Goal: Register for event/course

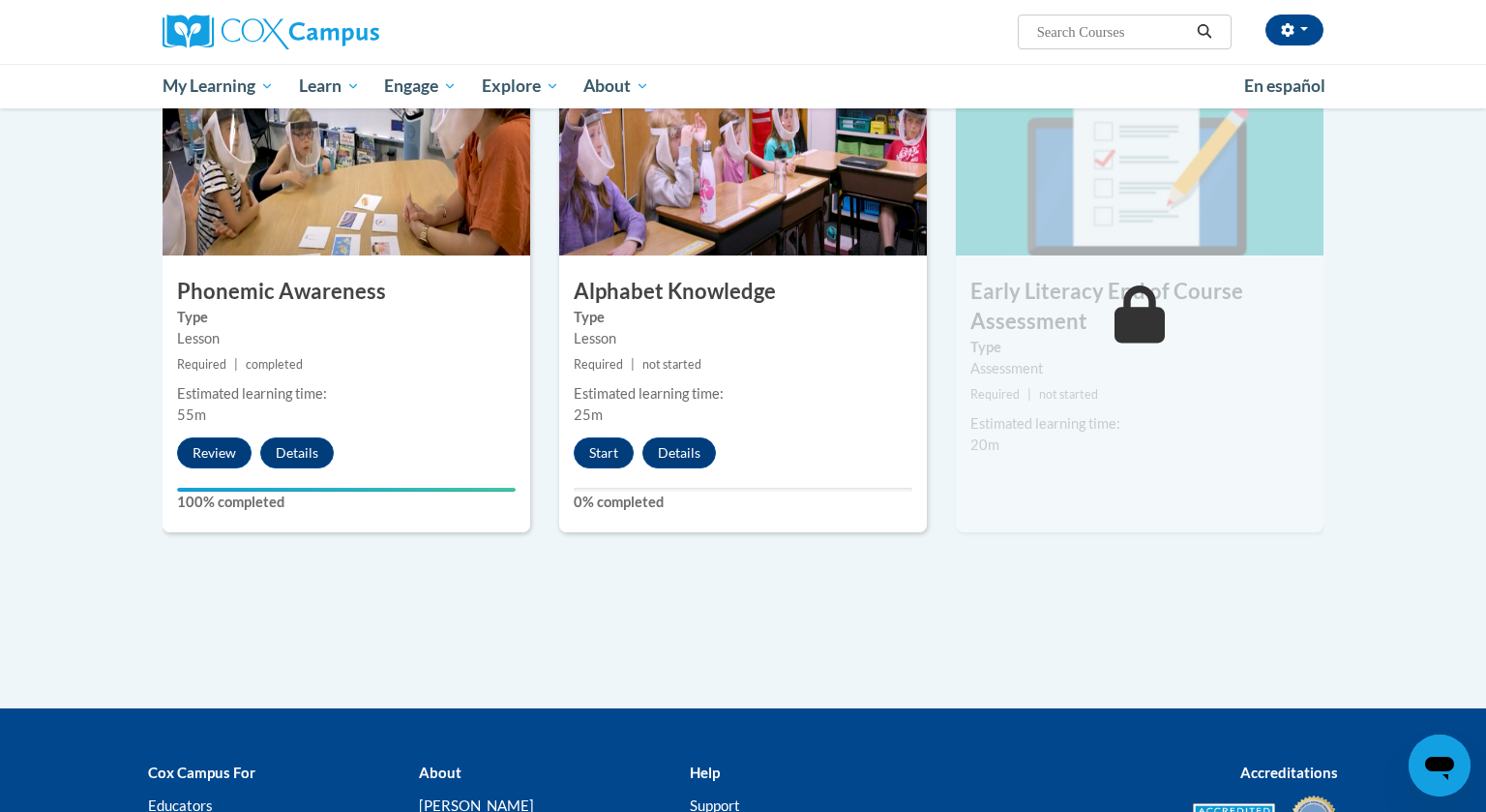
scroll to position [985, 0]
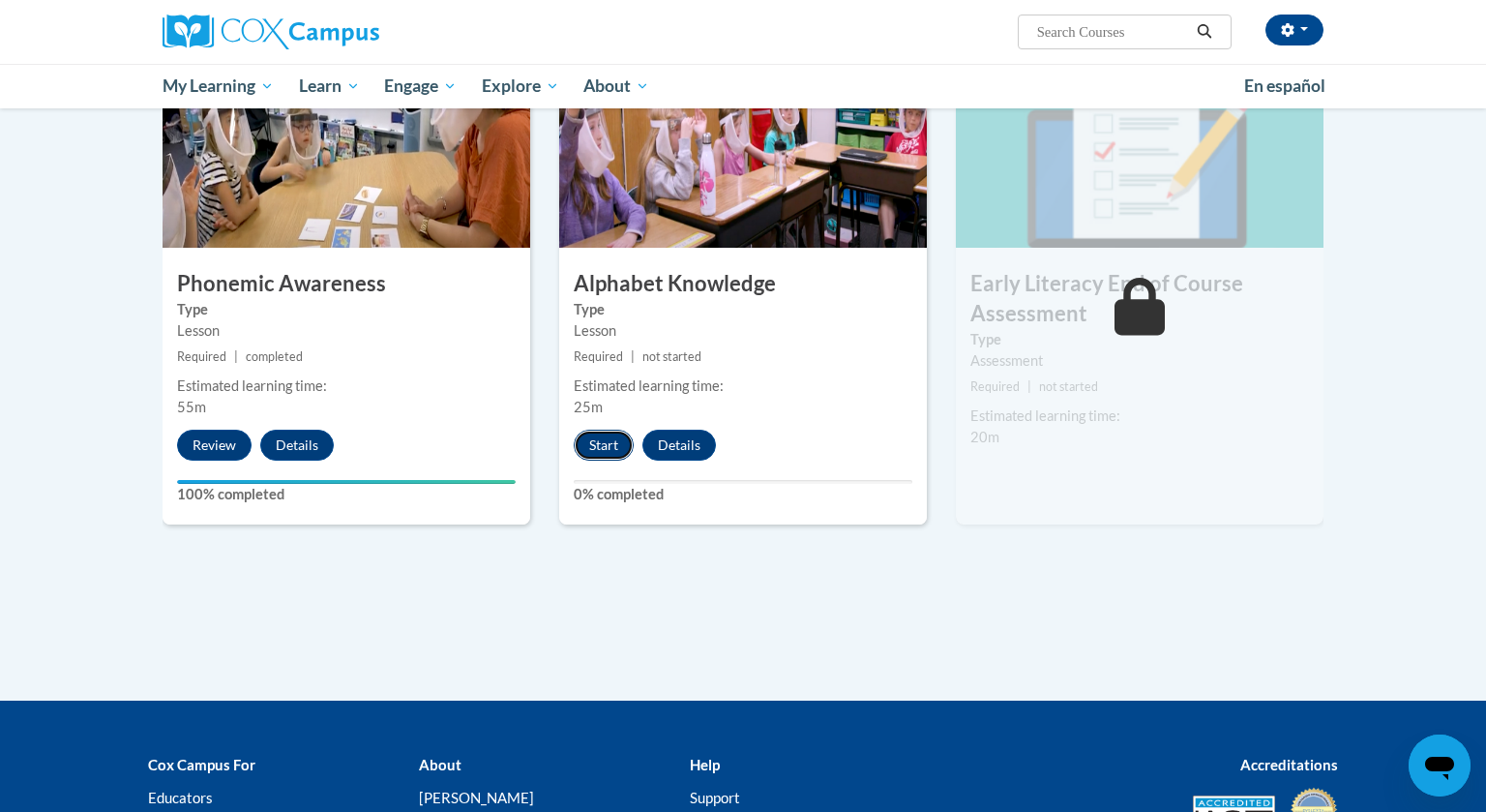
click at [614, 447] on button "Start" at bounding box center [604, 445] width 60 height 31
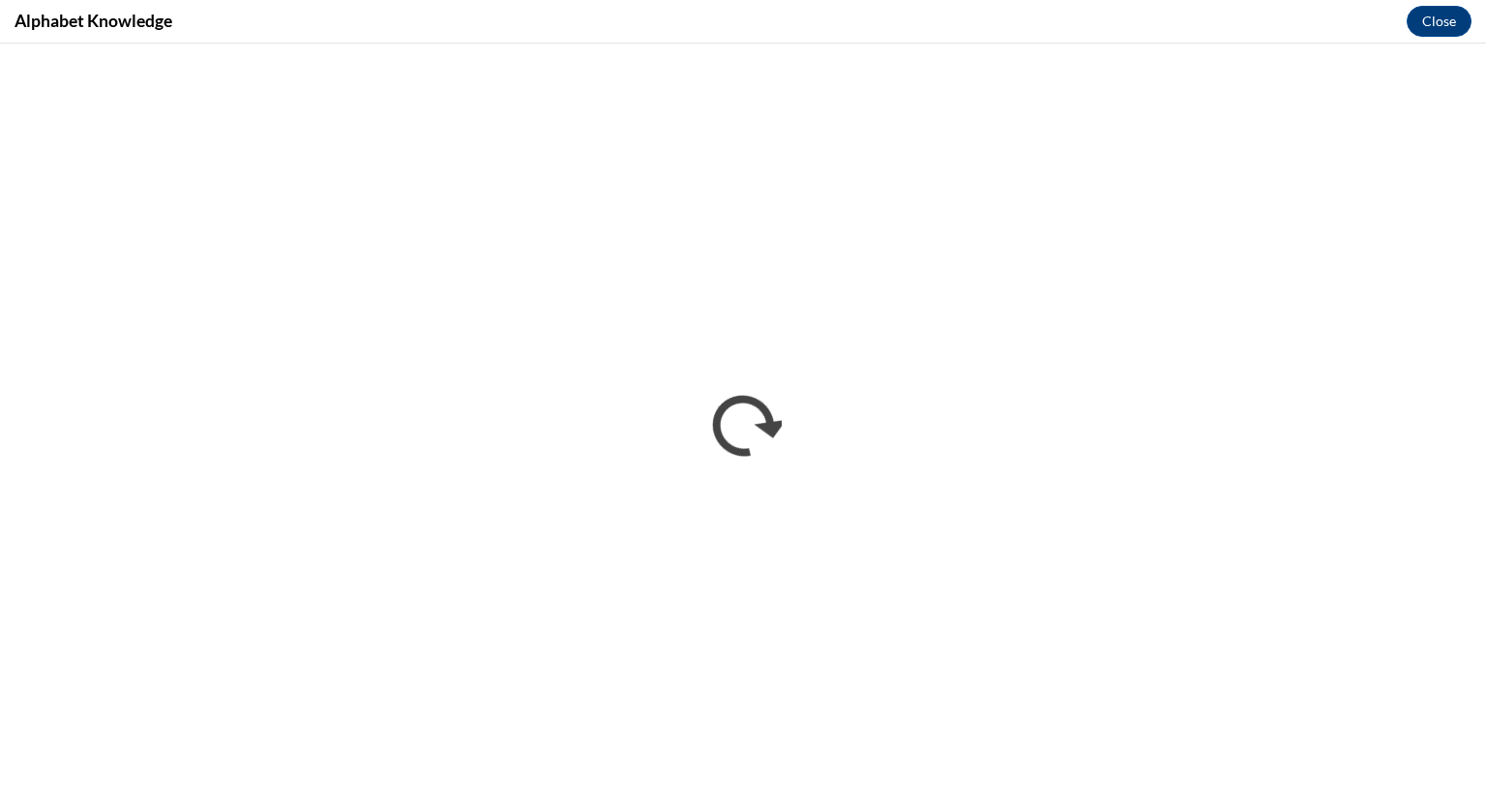
scroll to position [0, 0]
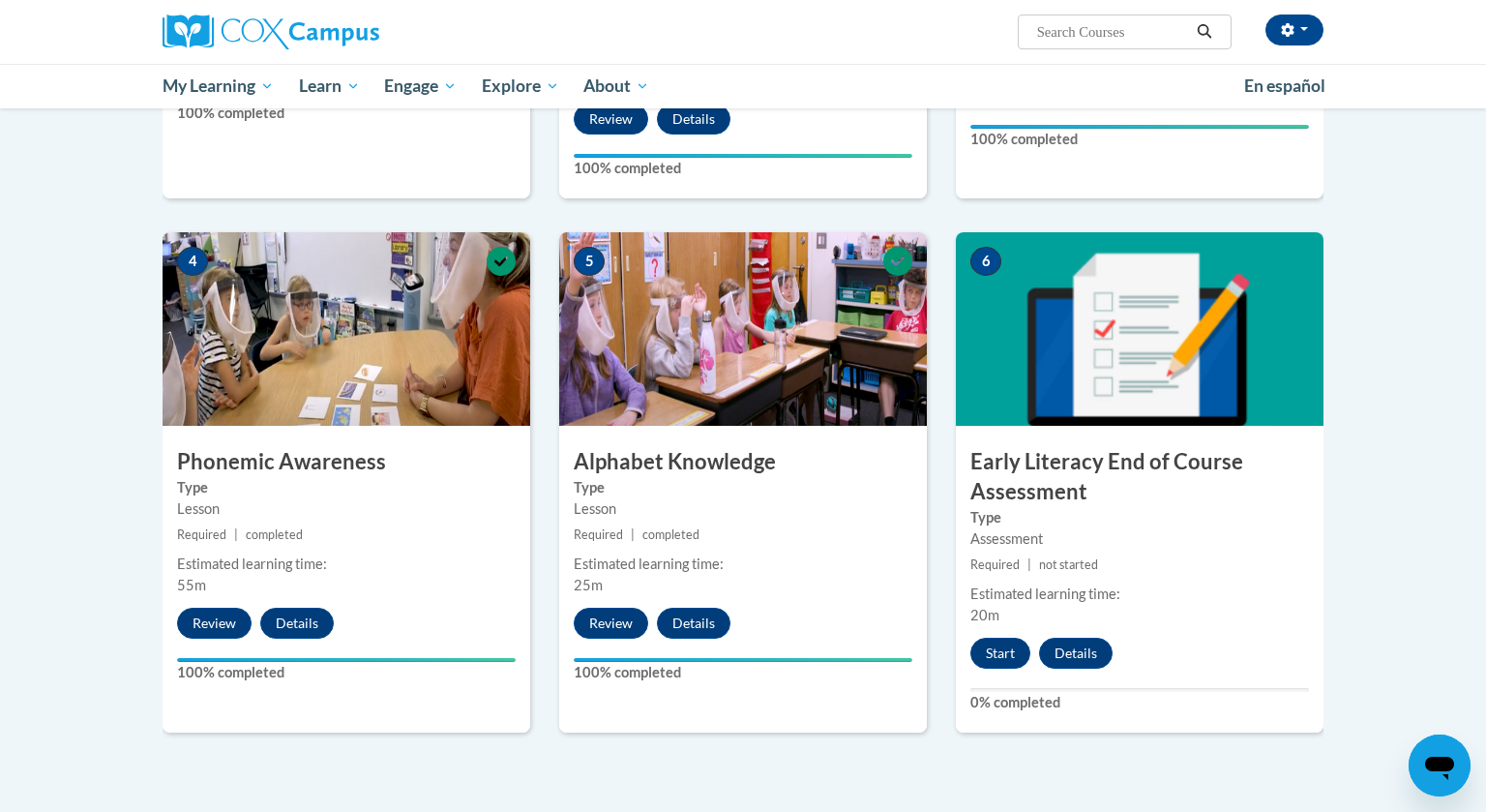
scroll to position [805, 0]
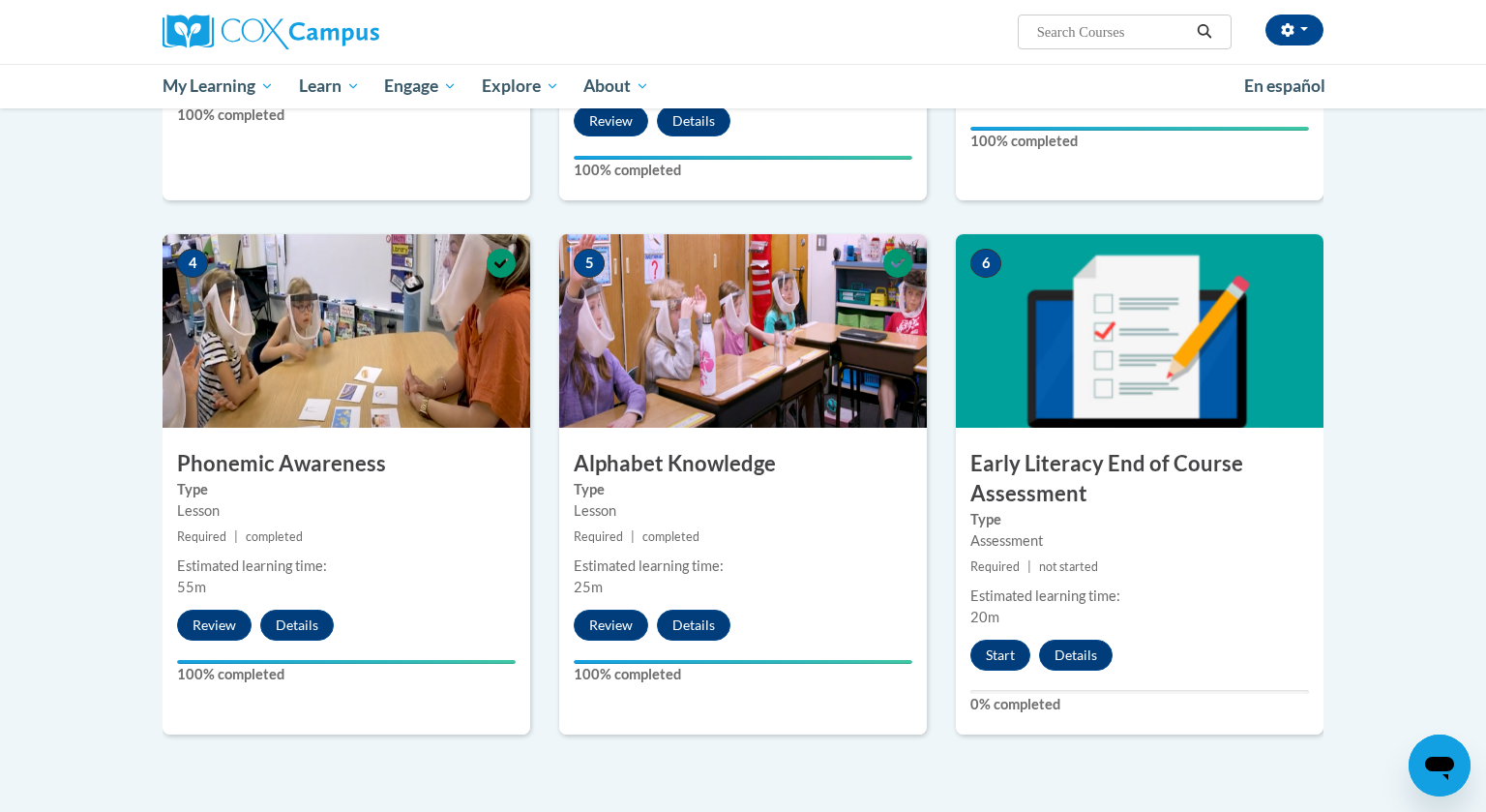
click at [1115, 34] on input "Search..." at bounding box center [1113, 33] width 155 height 24
type input "read aloud"
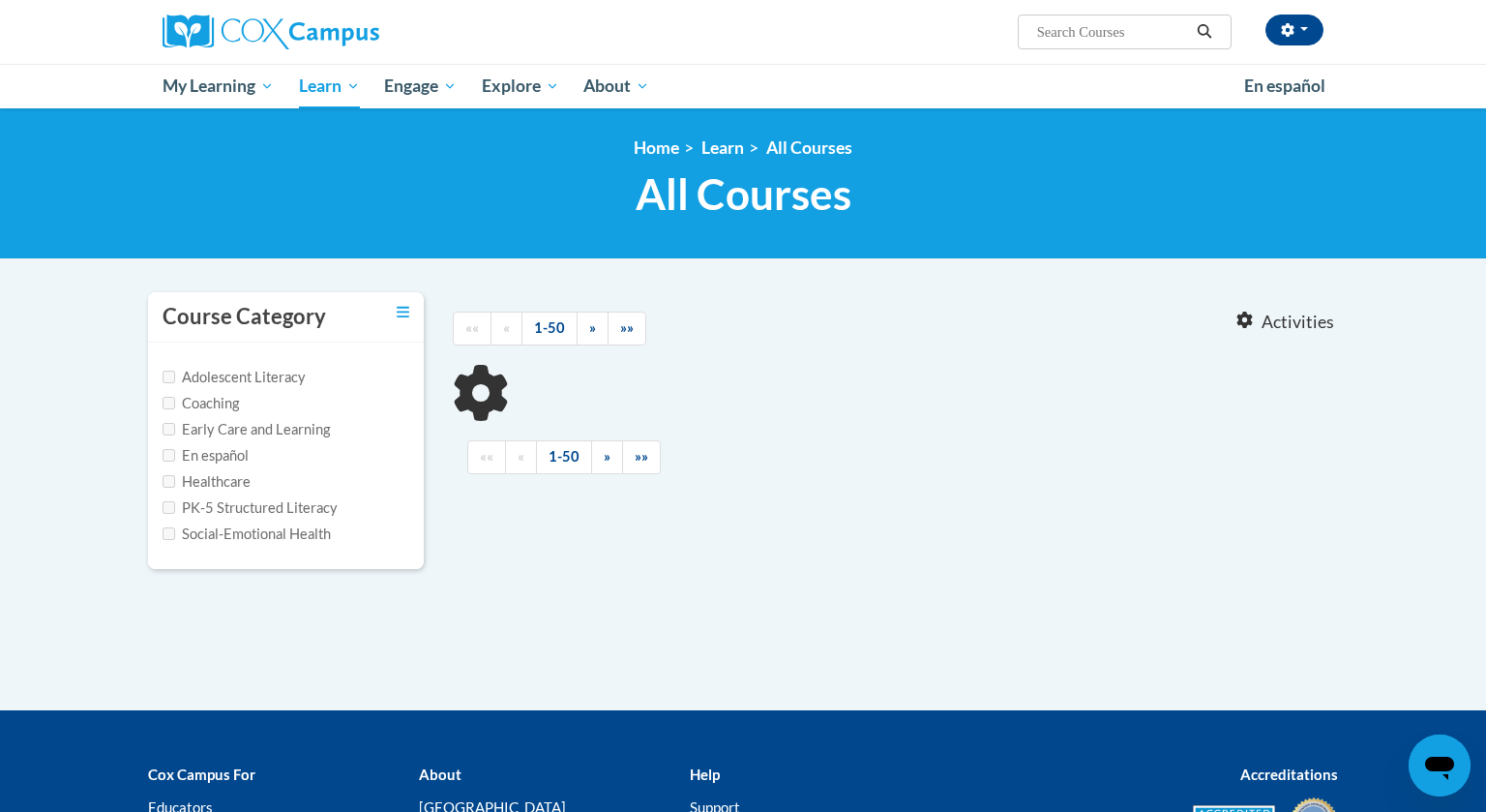
type input "read aloud"
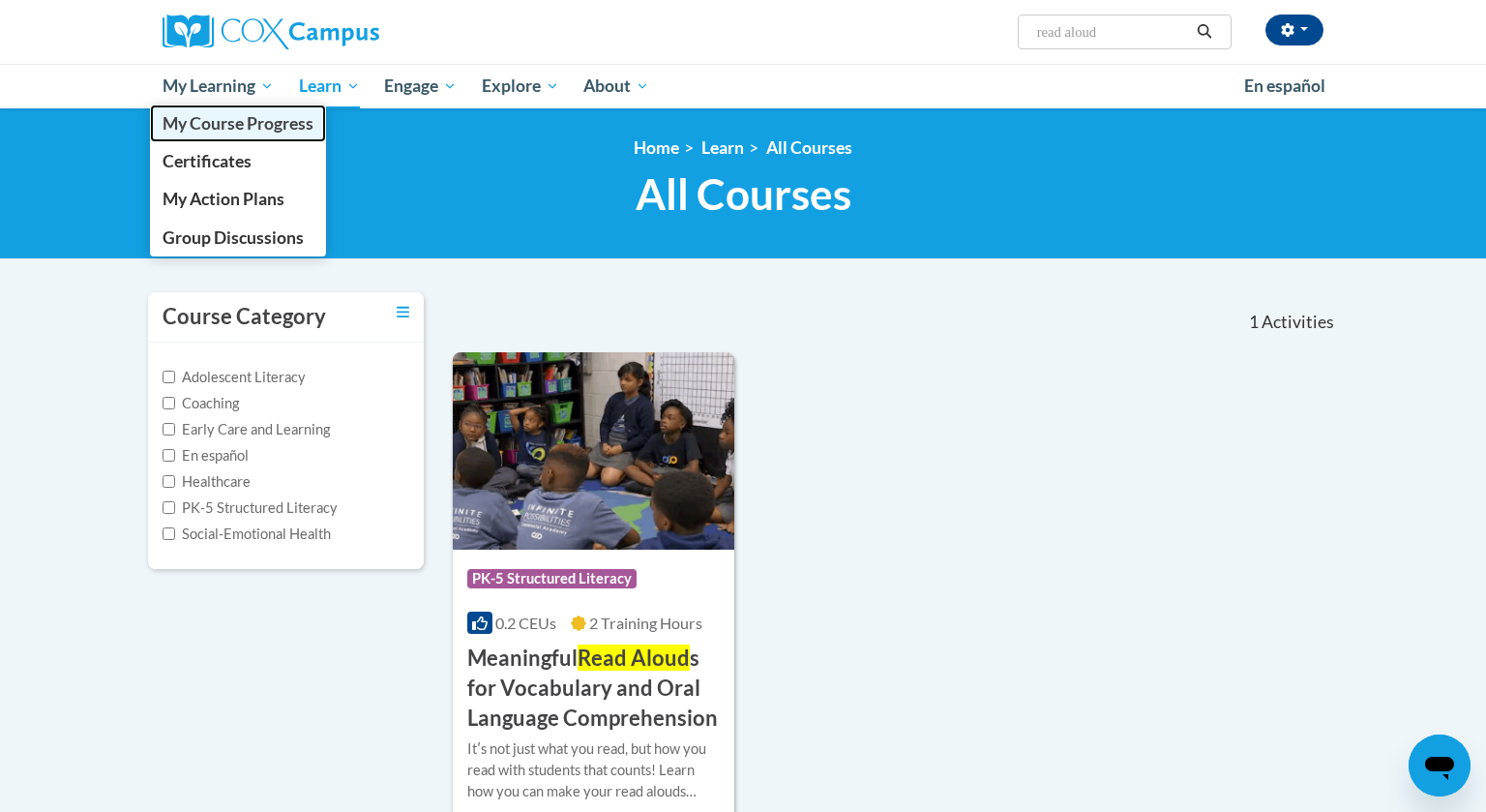
click at [227, 134] on link "My Course Progress" at bounding box center [238, 123] width 176 height 38
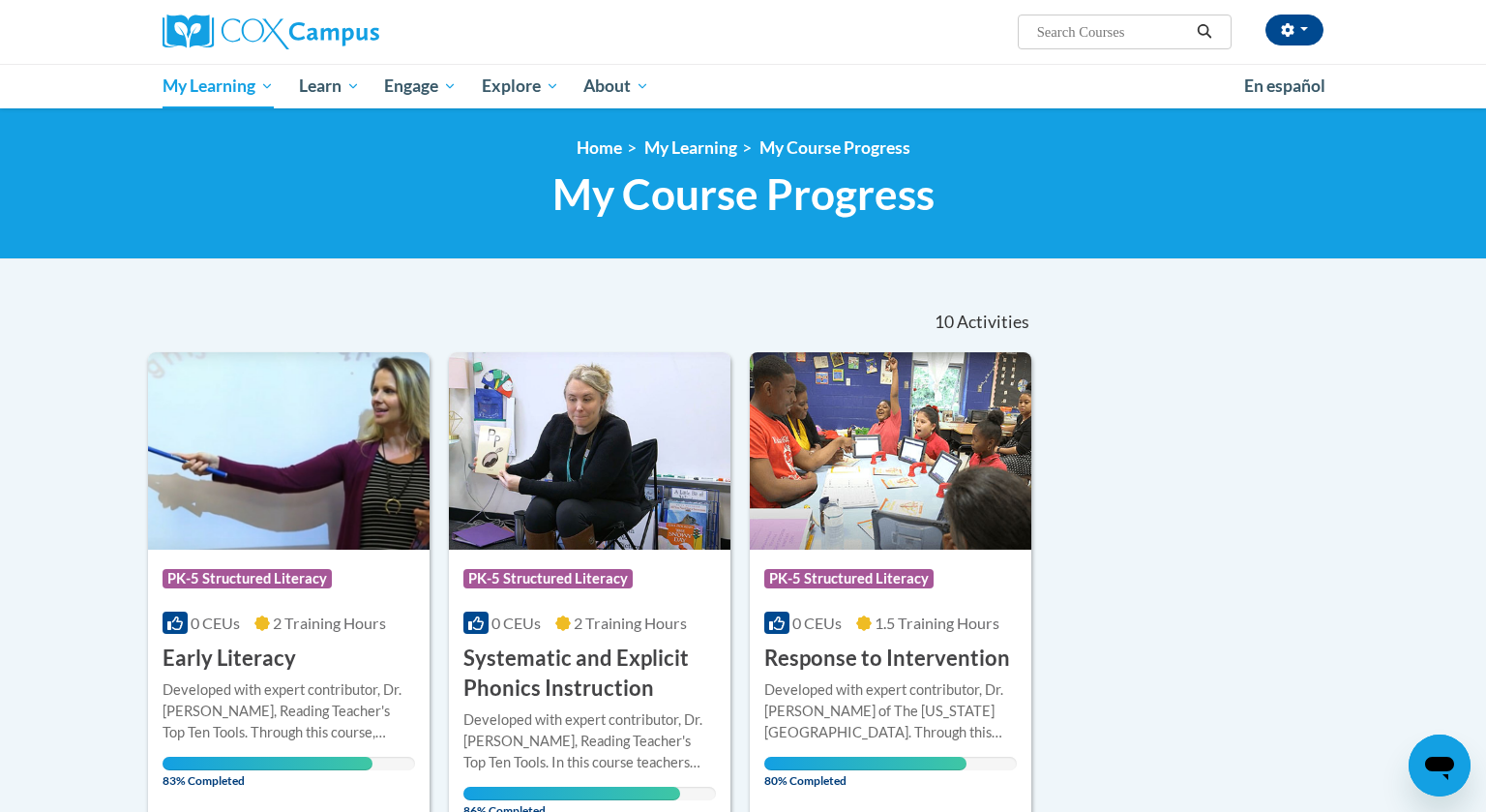
click at [1119, 33] on input "Search..." at bounding box center [1113, 33] width 155 height 24
type input "read aloud"
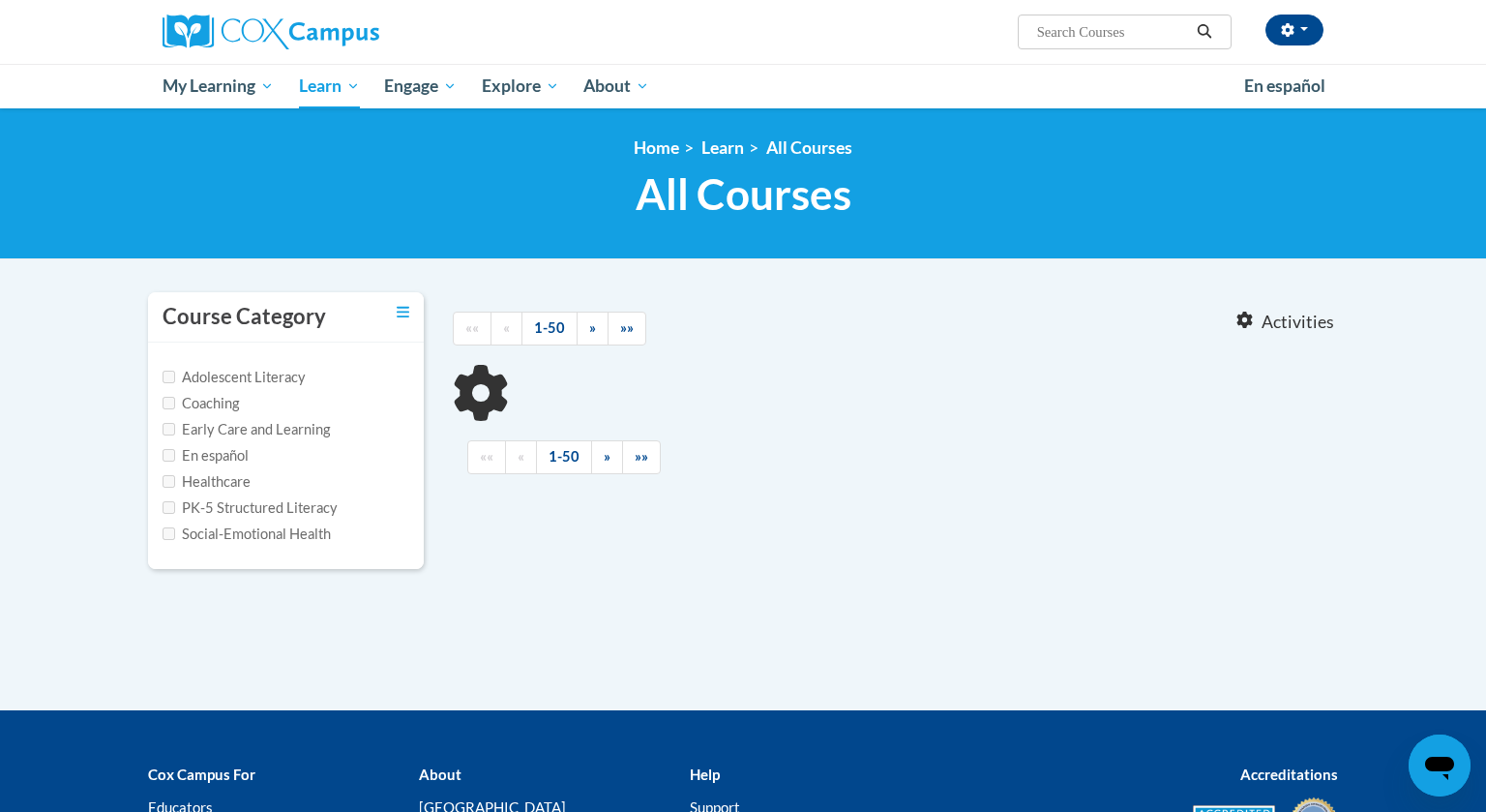
type input "read aloud"
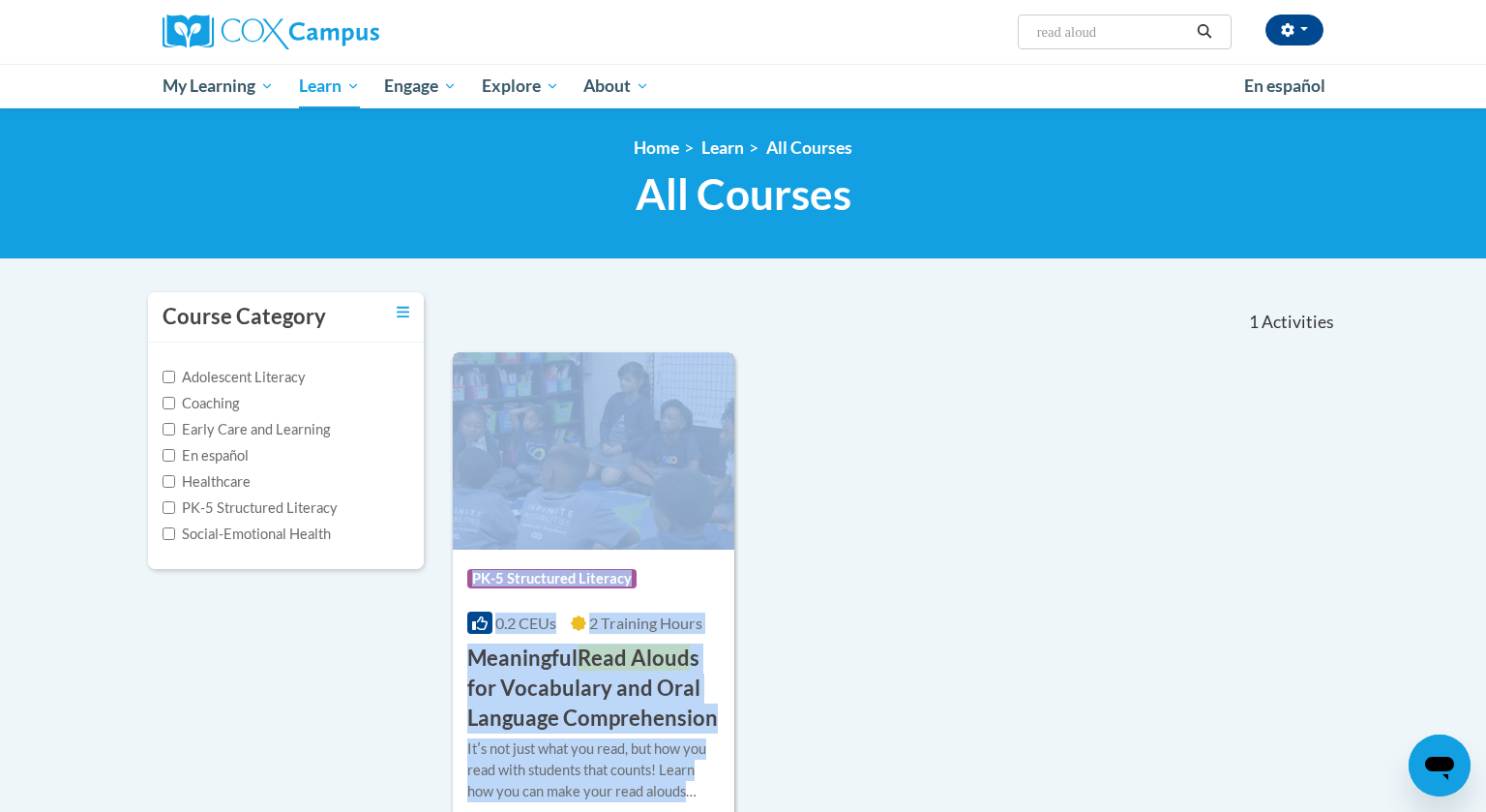
click at [559, 450] on img at bounding box center [593, 451] width 282 height 198
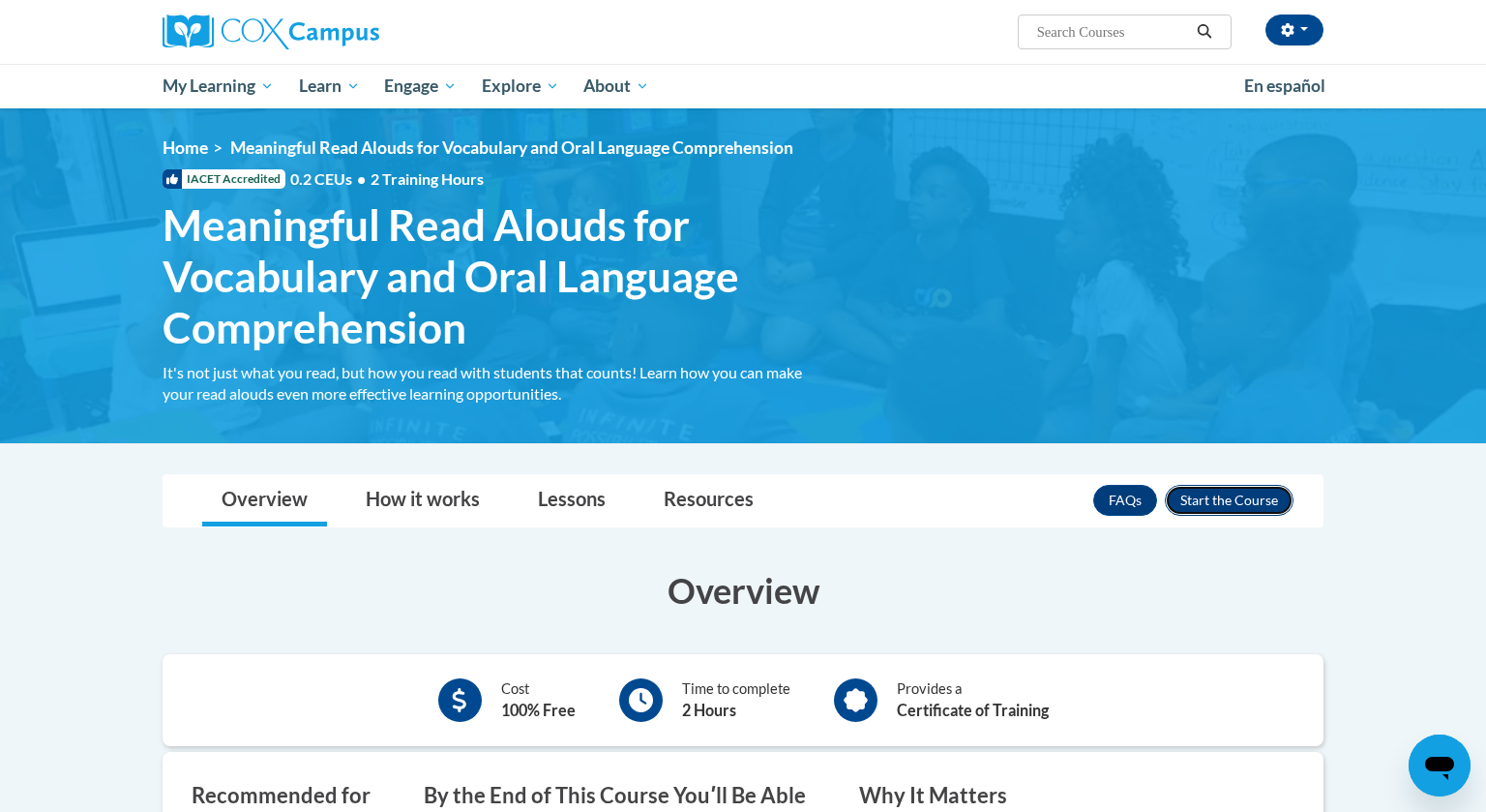
click at [1244, 500] on button "Enroll" at bounding box center [1229, 500] width 128 height 31
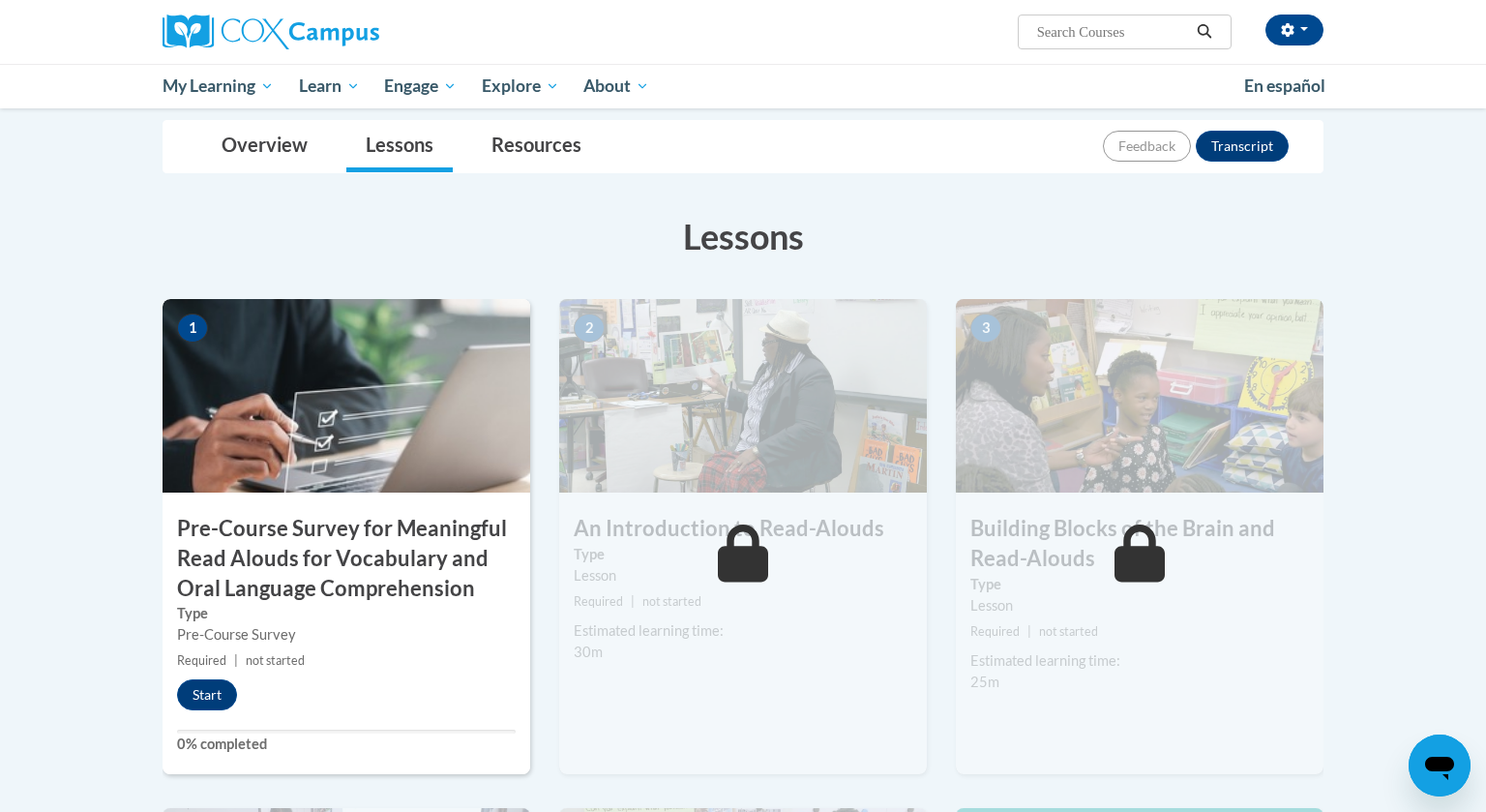
scroll to position [249, 0]
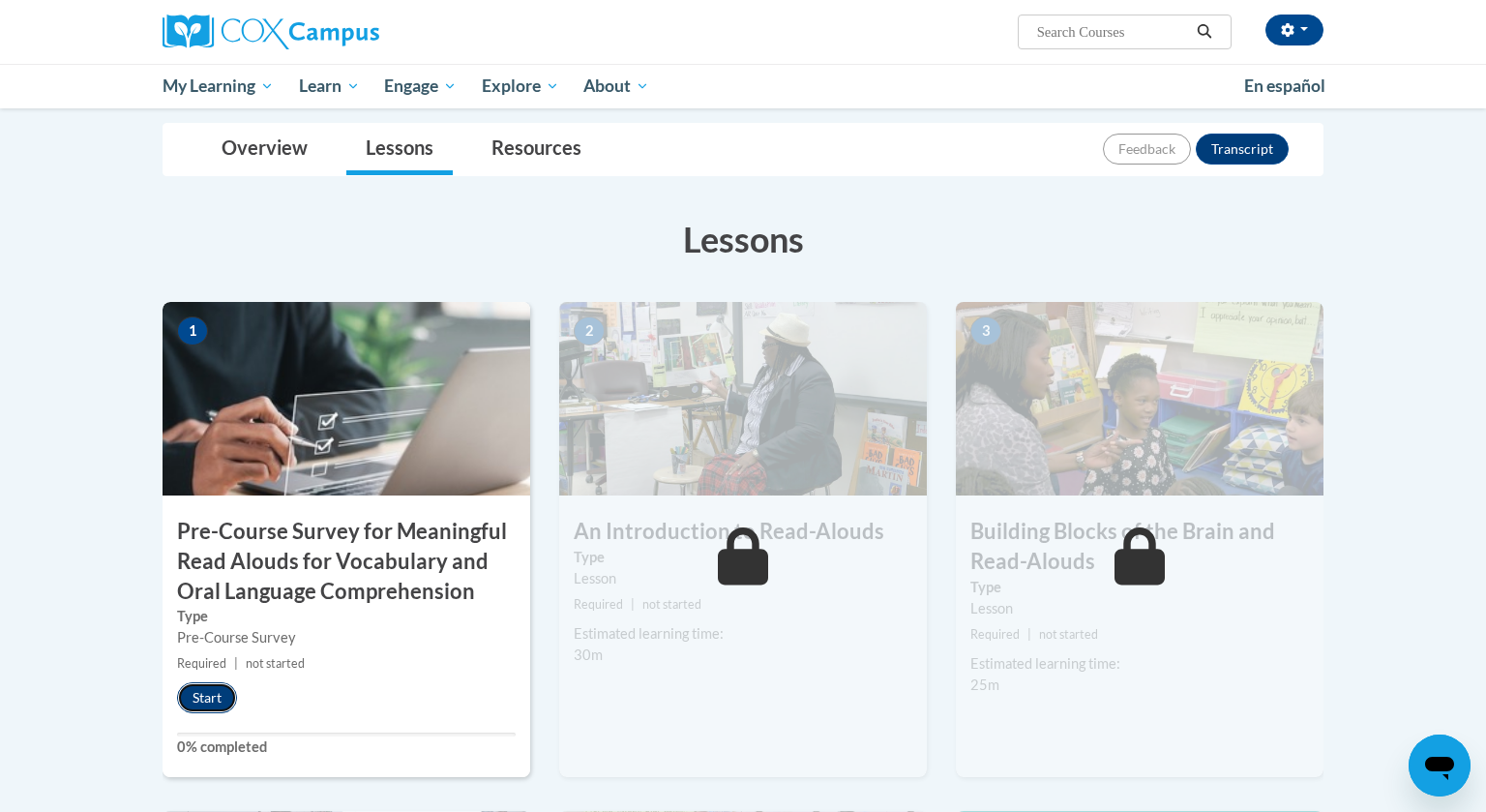
click at [213, 689] on button "Start" at bounding box center [206, 696] width 60 height 31
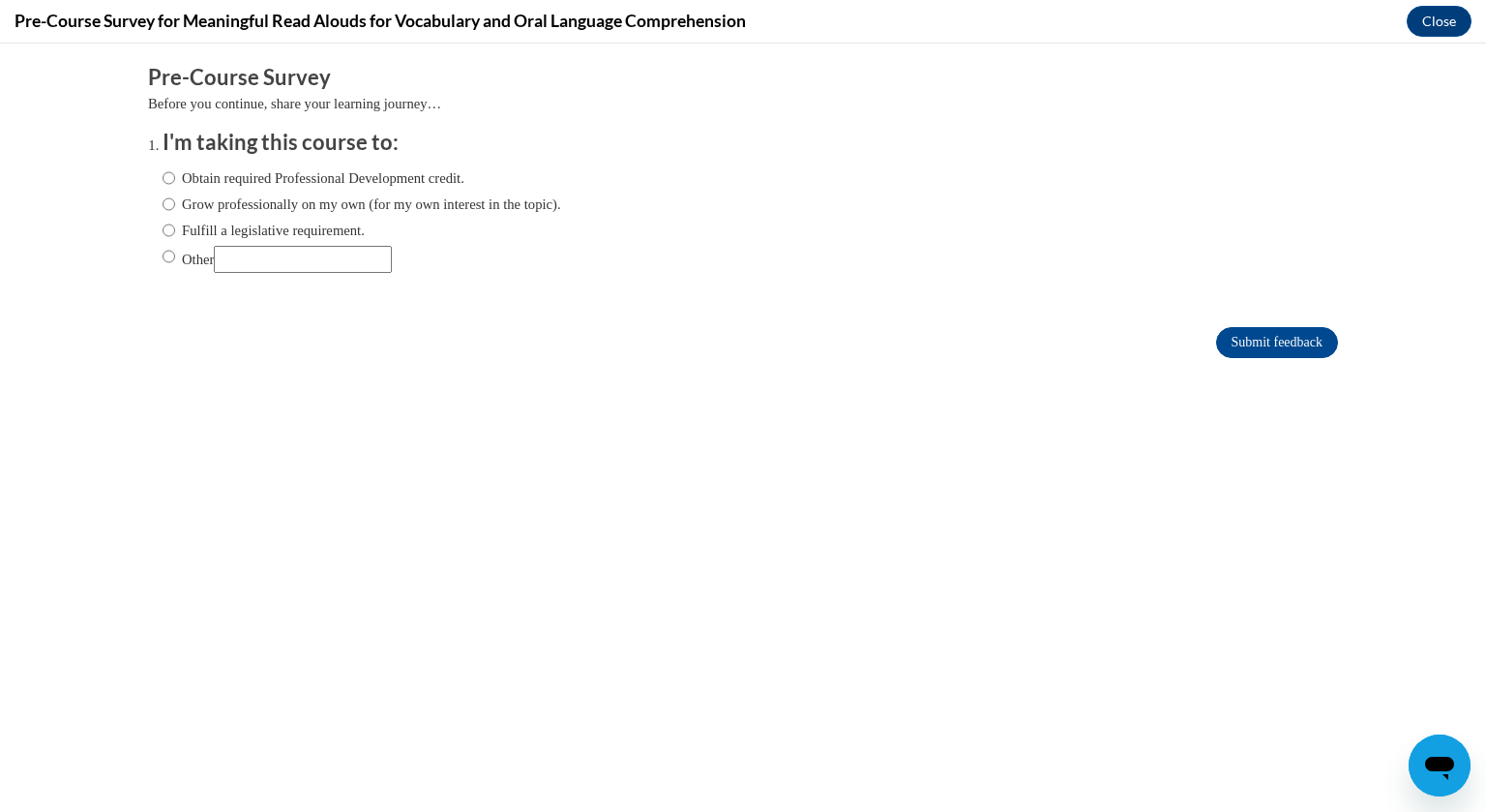
scroll to position [0, 0]
click at [173, 234] on input "Fulfill a legislative requirement." at bounding box center [169, 230] width 13 height 22
radio input "true"
click at [1237, 345] on input "Submit feedback" at bounding box center [1277, 342] width 122 height 31
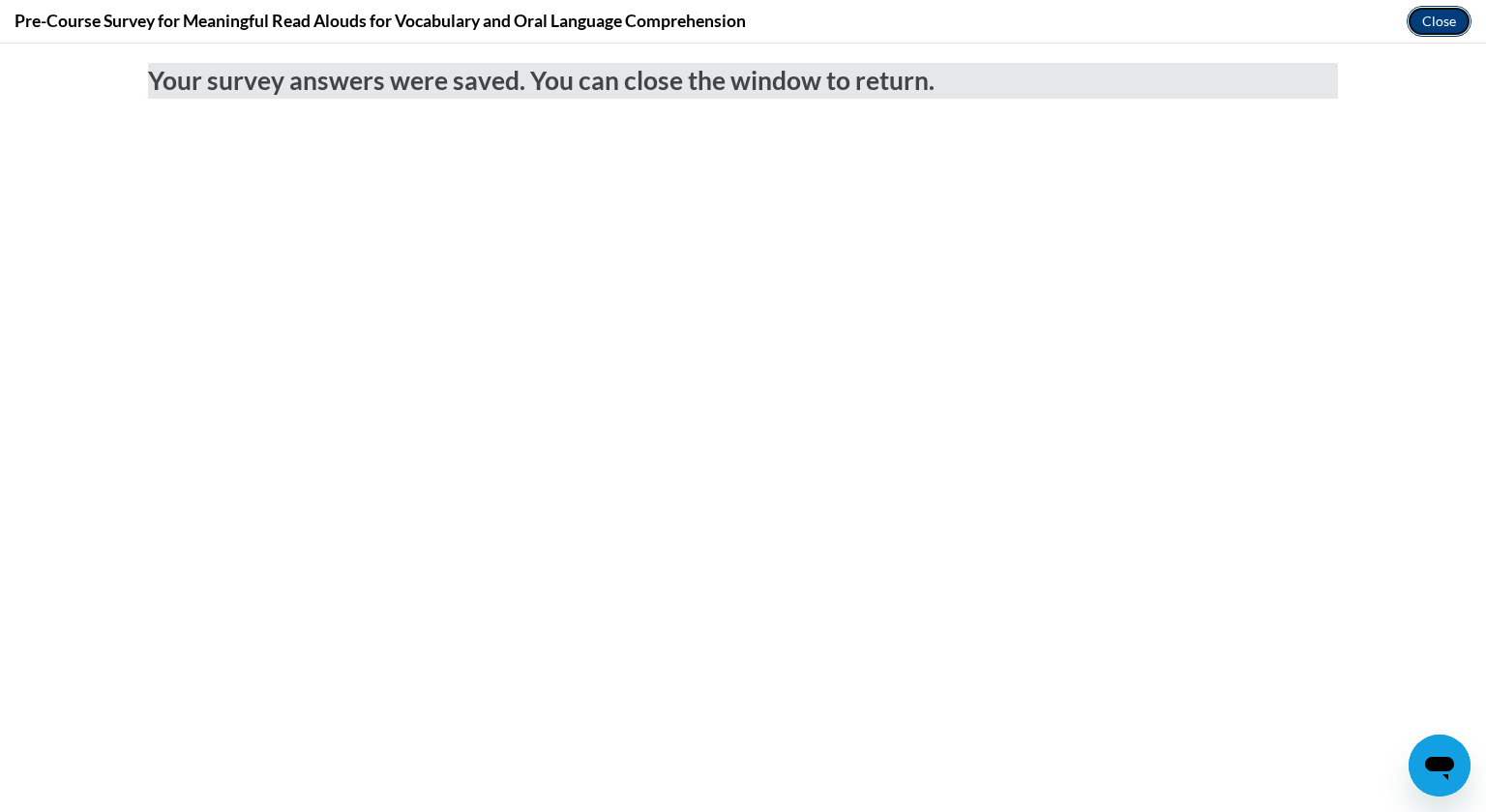
click at [1429, 19] on button "Close" at bounding box center [1440, 21] width 65 height 31
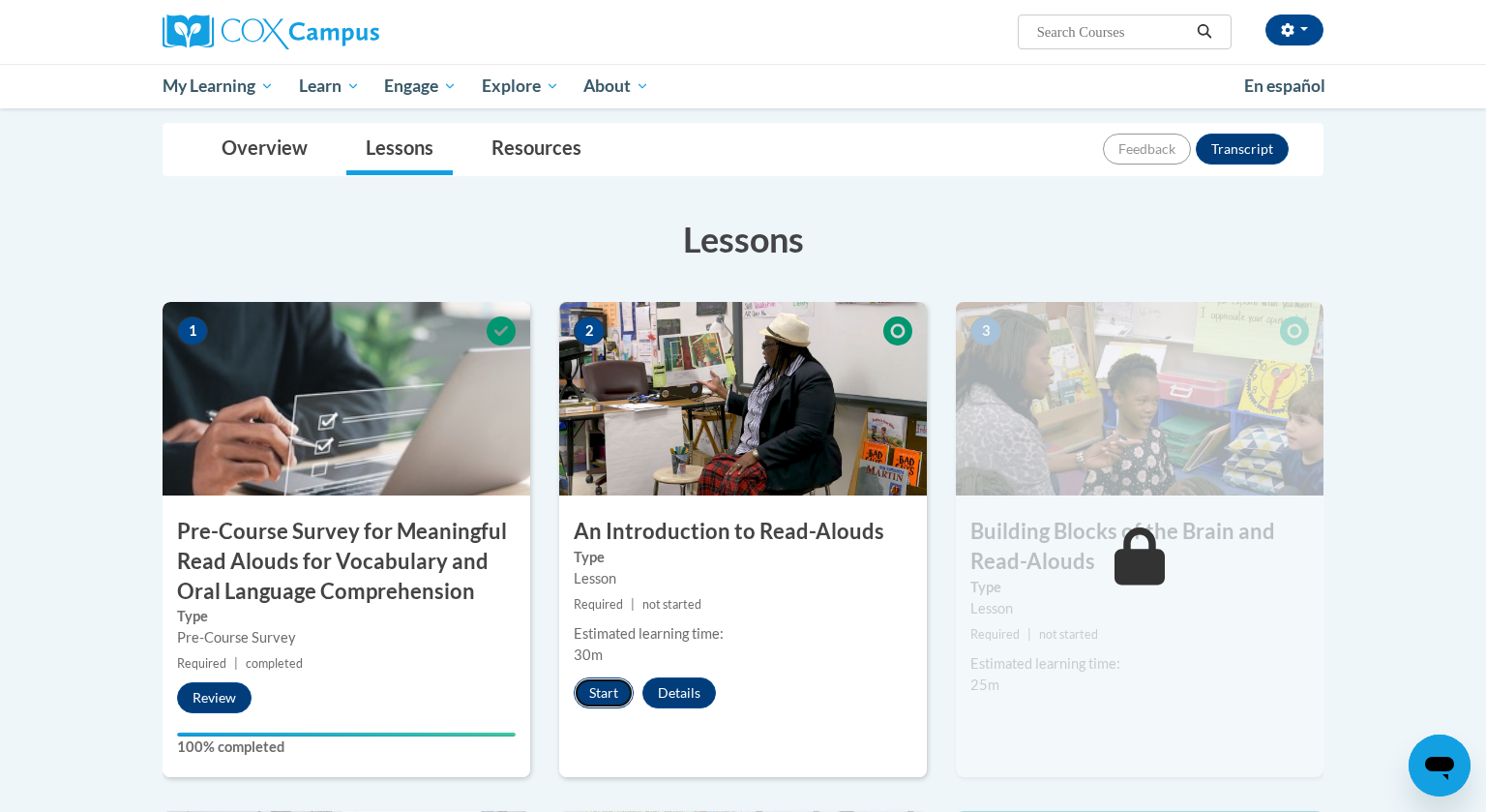
click at [613, 694] on button "Start" at bounding box center [604, 692] width 60 height 31
